Goal: Transaction & Acquisition: Purchase product/service

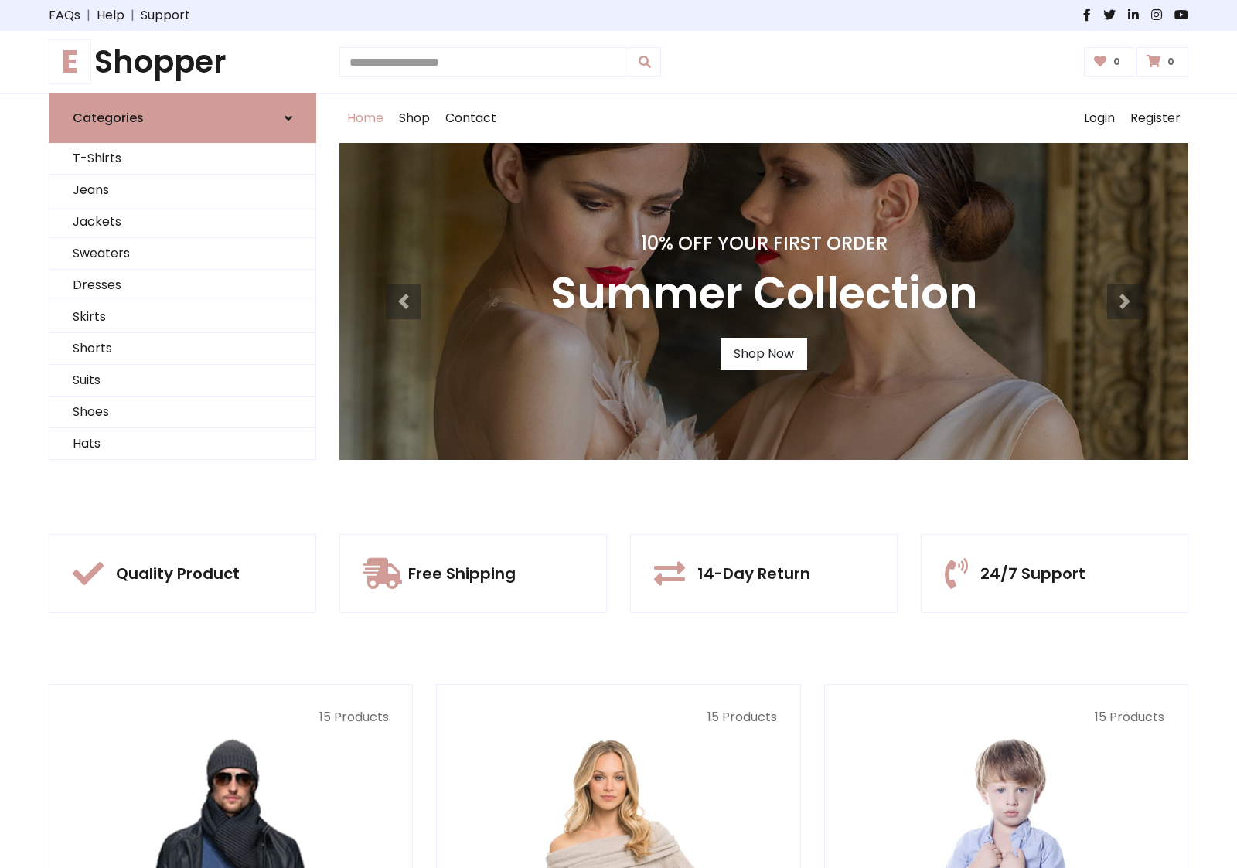
click at [618, 434] on div "10% Off Your First Order Summer Collection Shop Now" at bounding box center [763, 301] width 849 height 317
click at [763, 353] on link "Shop Now" at bounding box center [763, 354] width 87 height 32
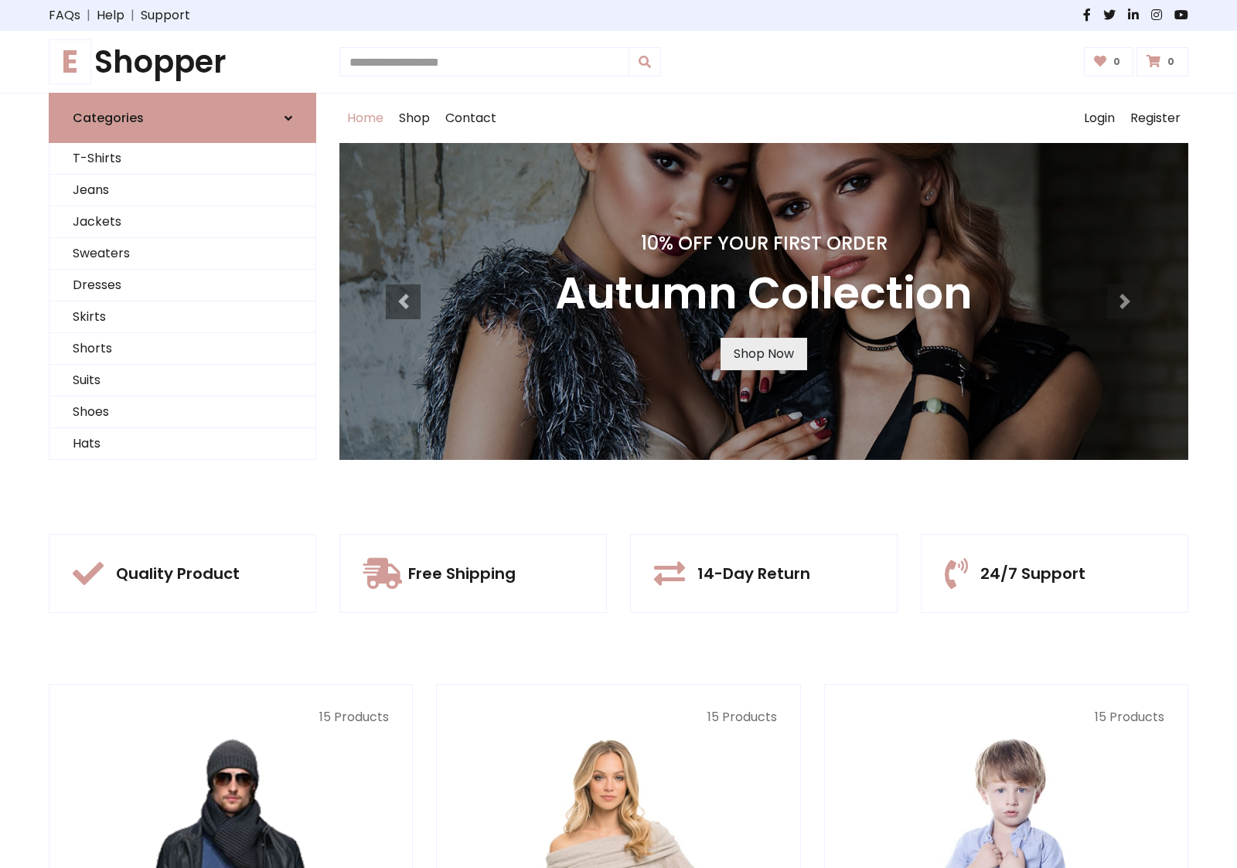
click at [763, 353] on link "Shop Now" at bounding box center [763, 354] width 87 height 32
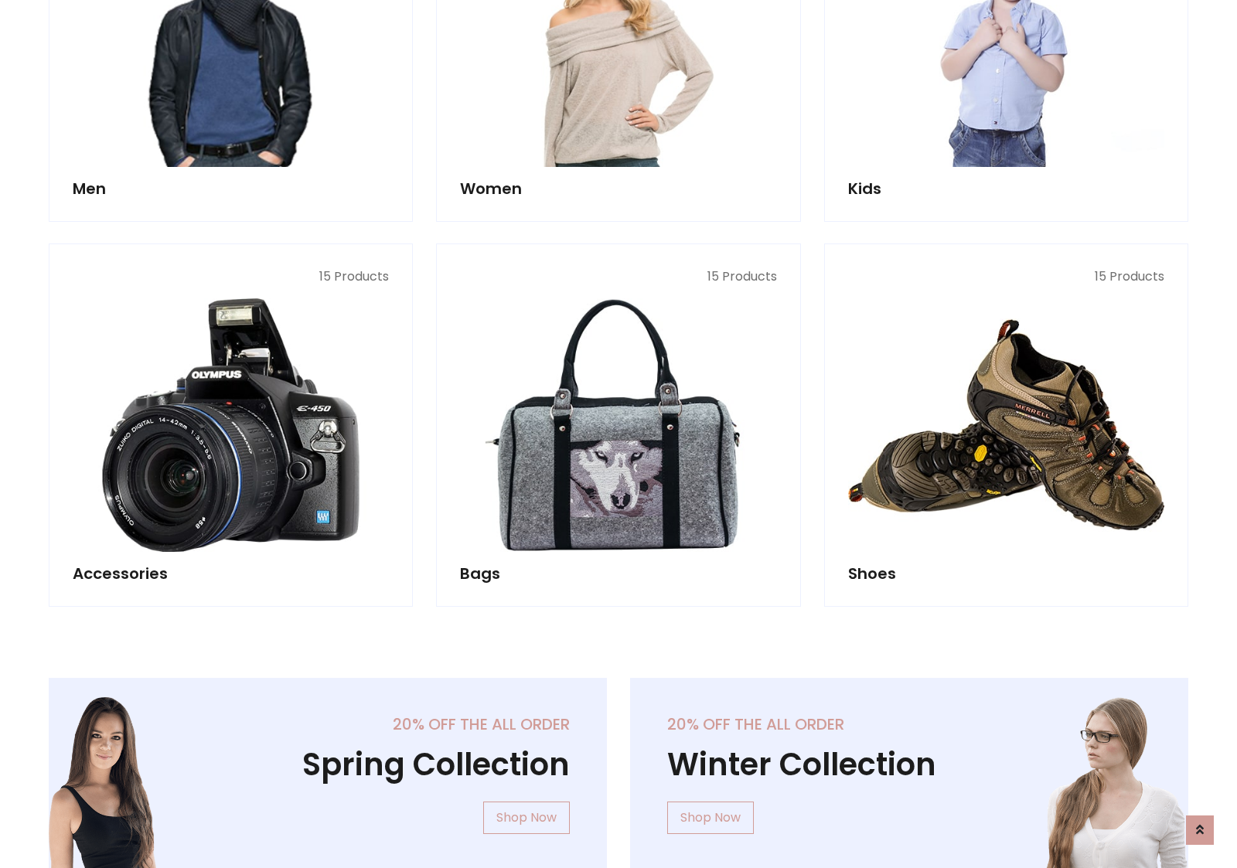
scroll to position [1541, 0]
